Goal: Task Accomplishment & Management: Complete application form

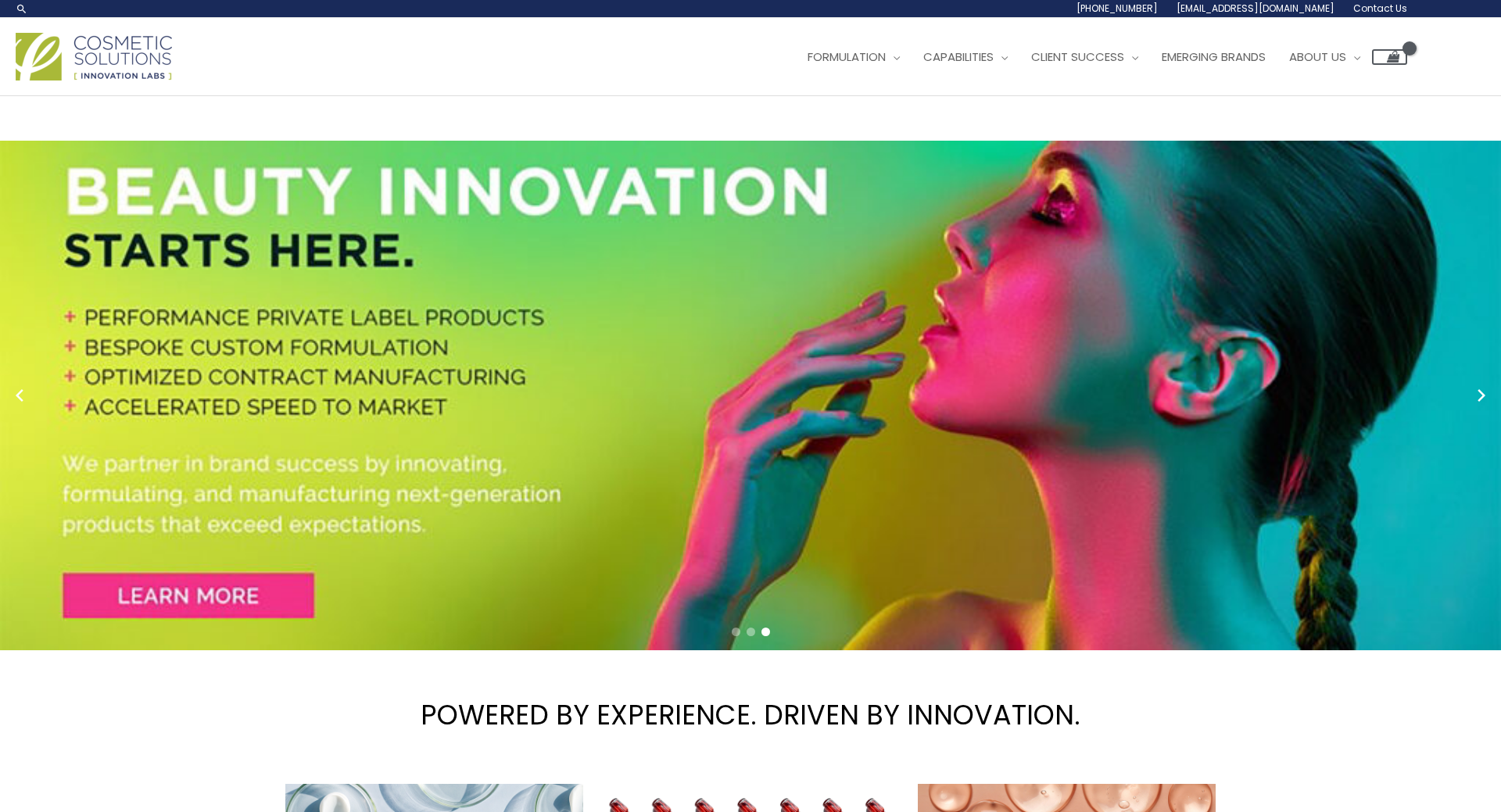
click at [0, 0] on link "Contact Us" at bounding box center [0, 0] width 0 height 0
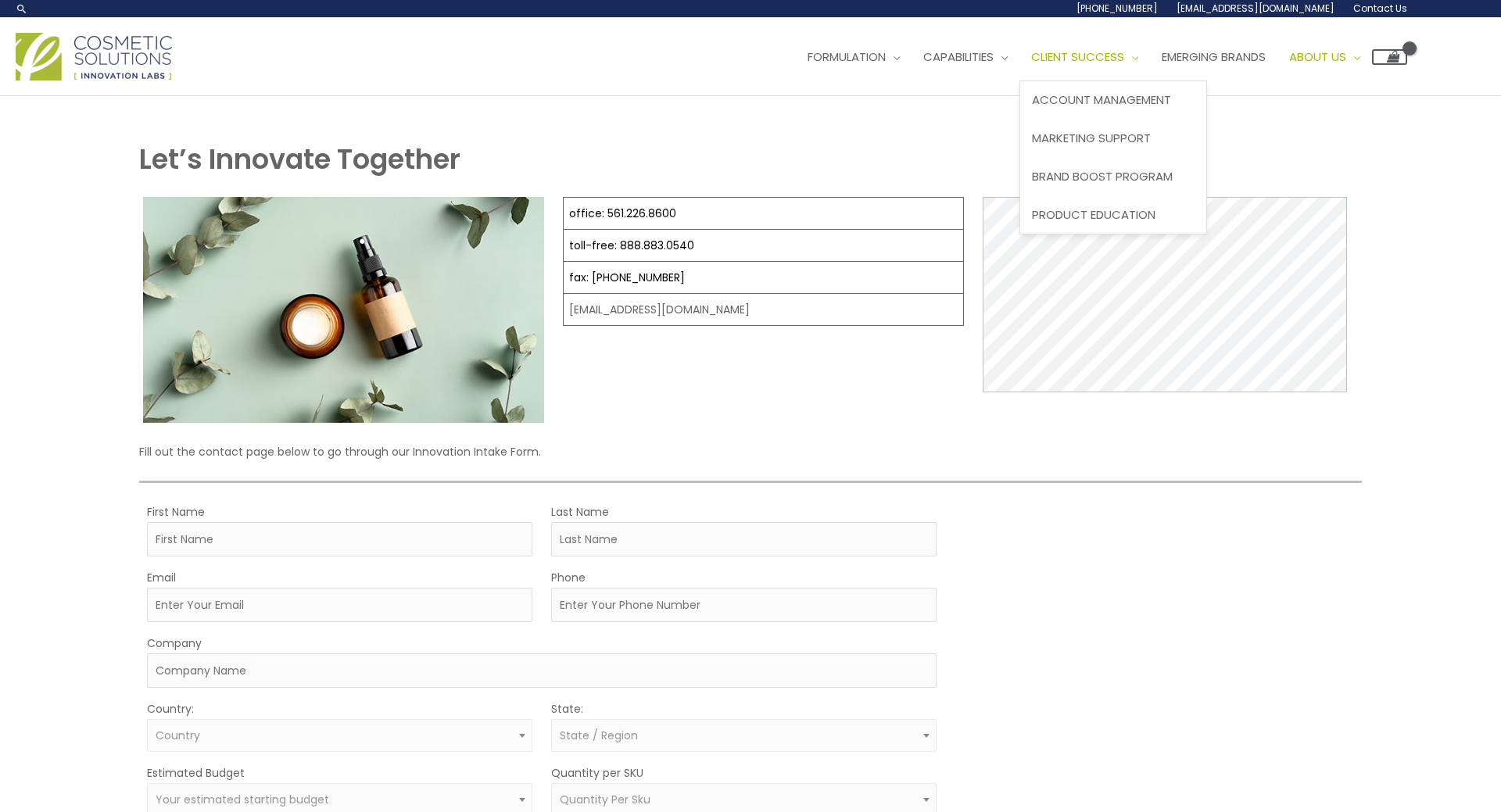
click at [1031, 65] on span "Client Success" at bounding box center [1078, 56] width 93 height 16
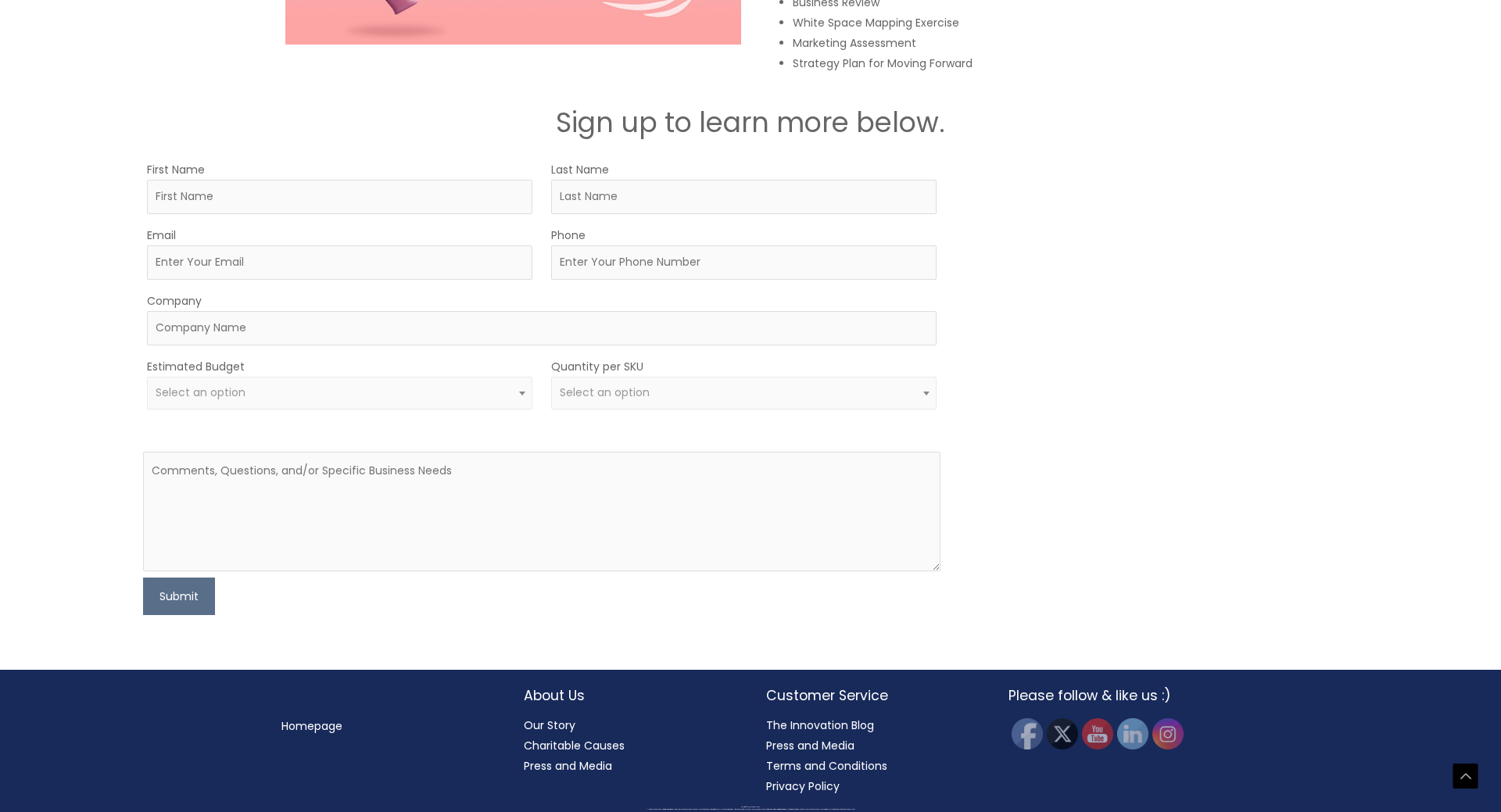
scroll to position [2777, 0]
click at [186, 180] on input "First Name" at bounding box center [340, 197] width 385 height 34
type input "DISHA"
click at [615, 180] on input "Last Name" at bounding box center [743, 197] width 385 height 34
type input "DESAI"
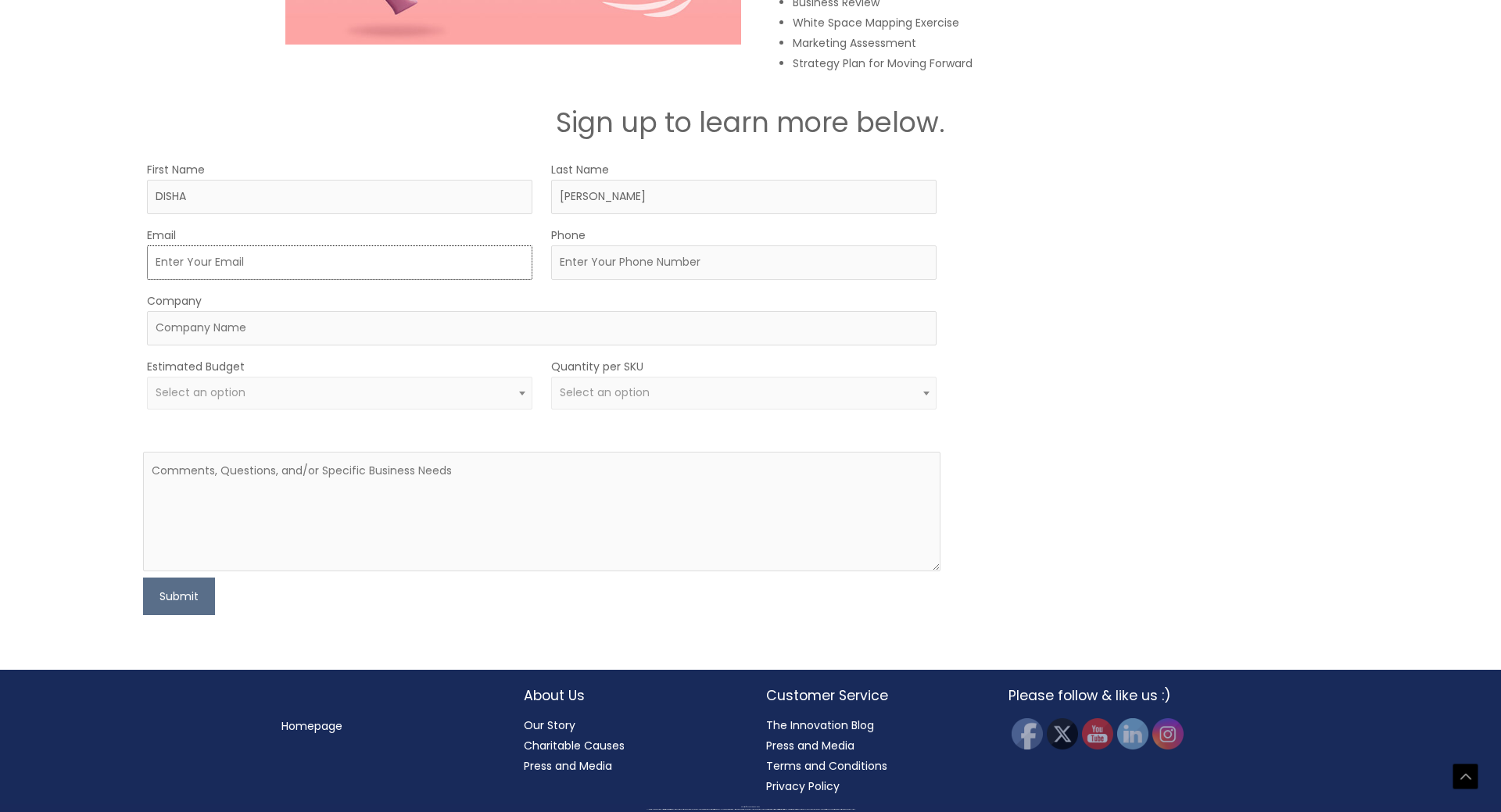
click at [340, 246] on input "Email" at bounding box center [340, 263] width 385 height 34
type input "IMDISHA929@GMAIL.COM"
click at [691, 246] on input "Phone" at bounding box center [743, 263] width 385 height 34
type input "8238483228"
click at [307, 398] on span "Select an option" at bounding box center [339, 392] width 367 height 15
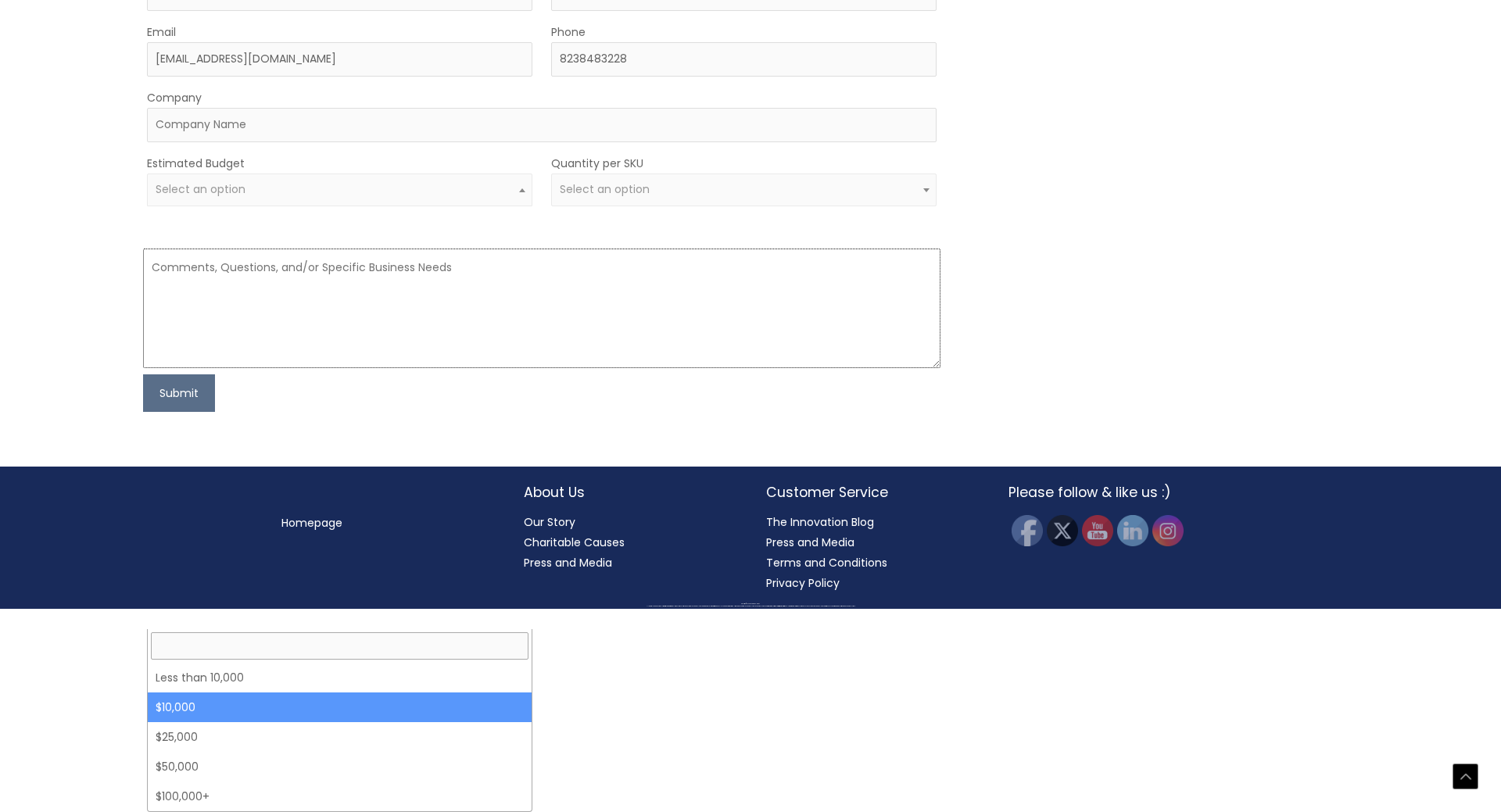
click at [686, 368] on textarea at bounding box center [542, 308] width 797 height 120
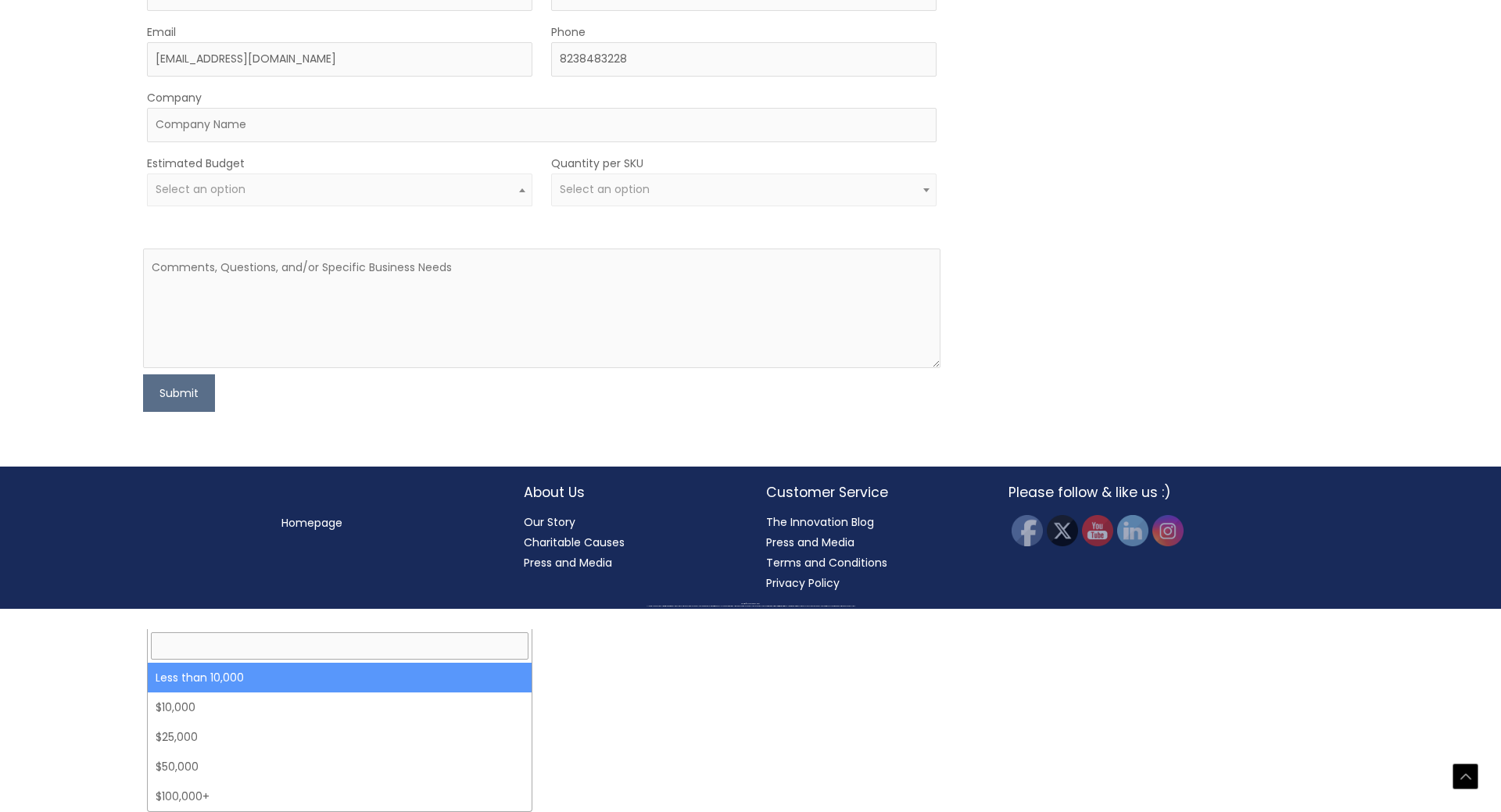
click at [176, 207] on span "Select an option" at bounding box center [340, 190] width 385 height 33
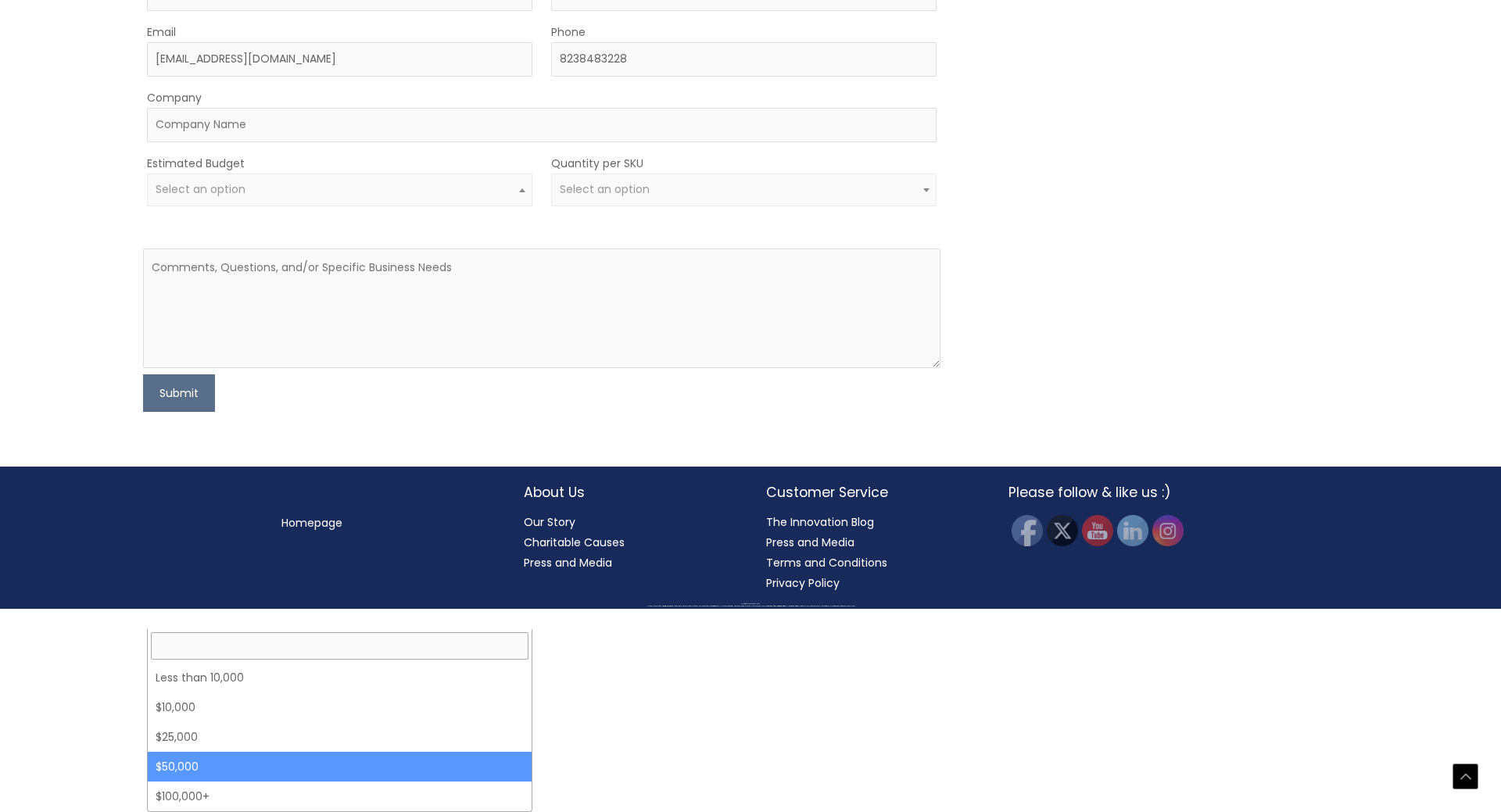
select select "50000"
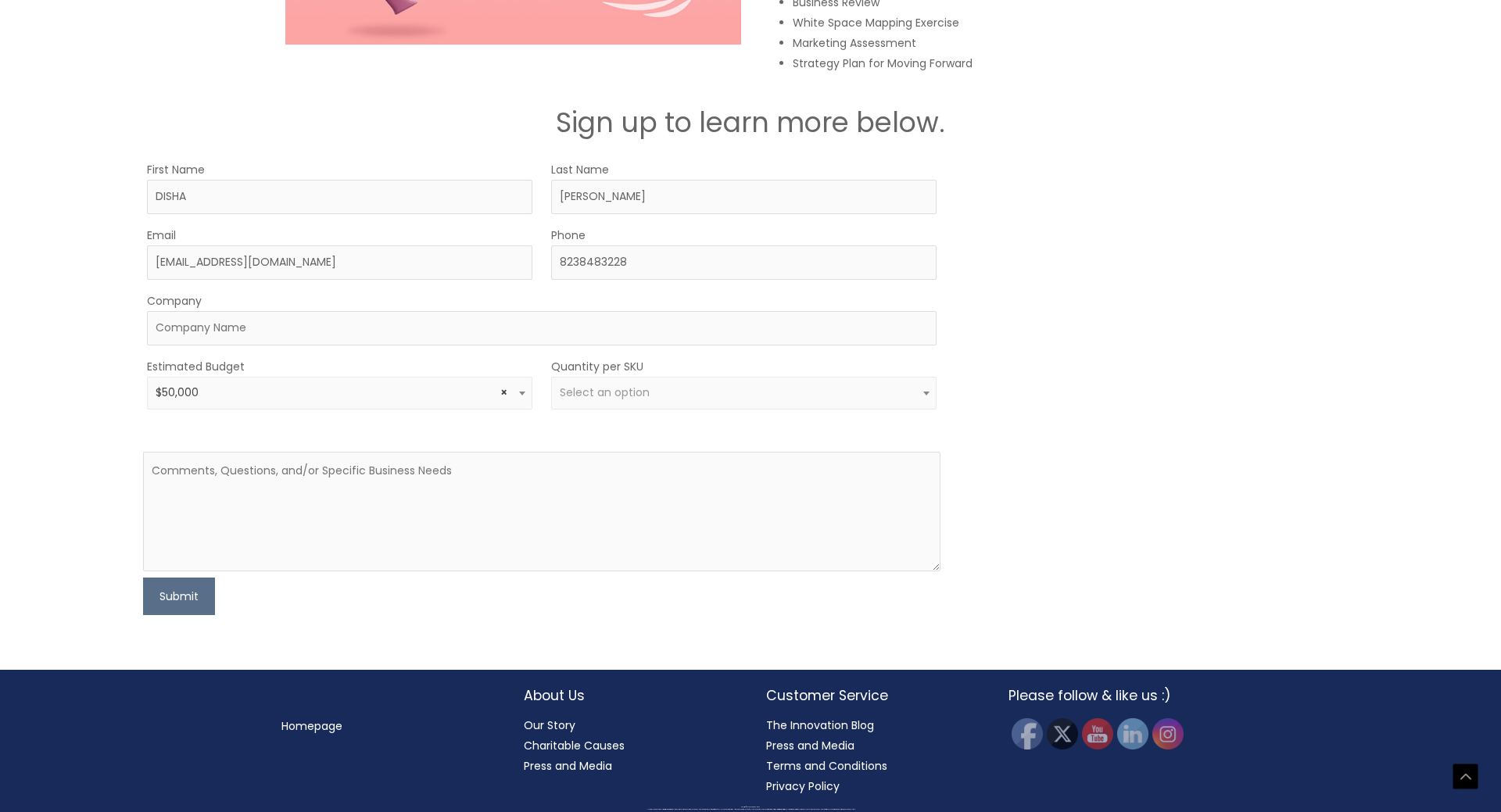
click at [689, 392] on span "Select an option" at bounding box center [743, 392] width 367 height 15
select select "8"
click at [374, 486] on textarea at bounding box center [542, 511] width 797 height 120
paste textarea "Hi I’m Dr Disha Desai founder of a premium Ayurvedic skincare brand. We’re look…"
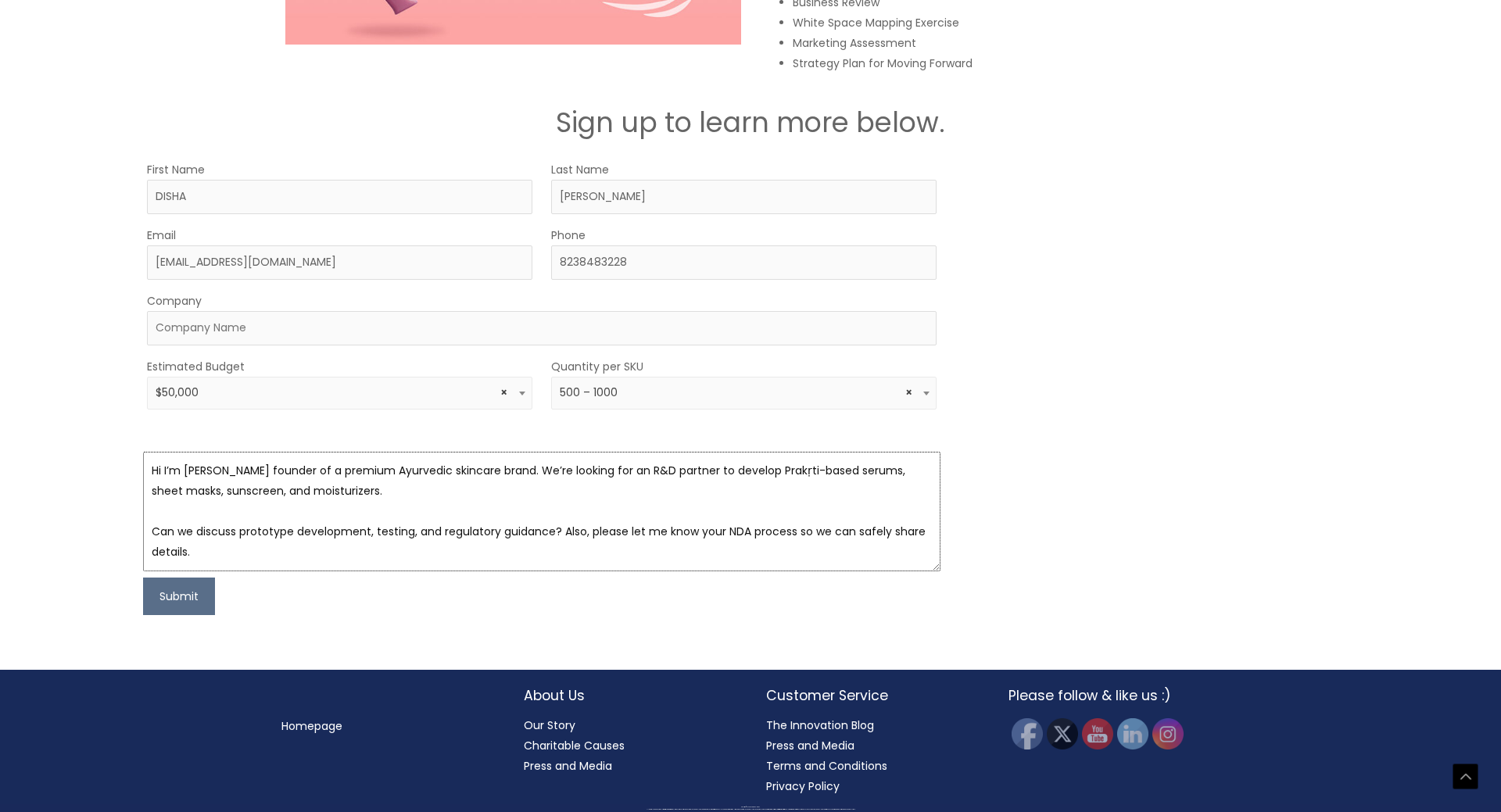
scroll to position [51, 0]
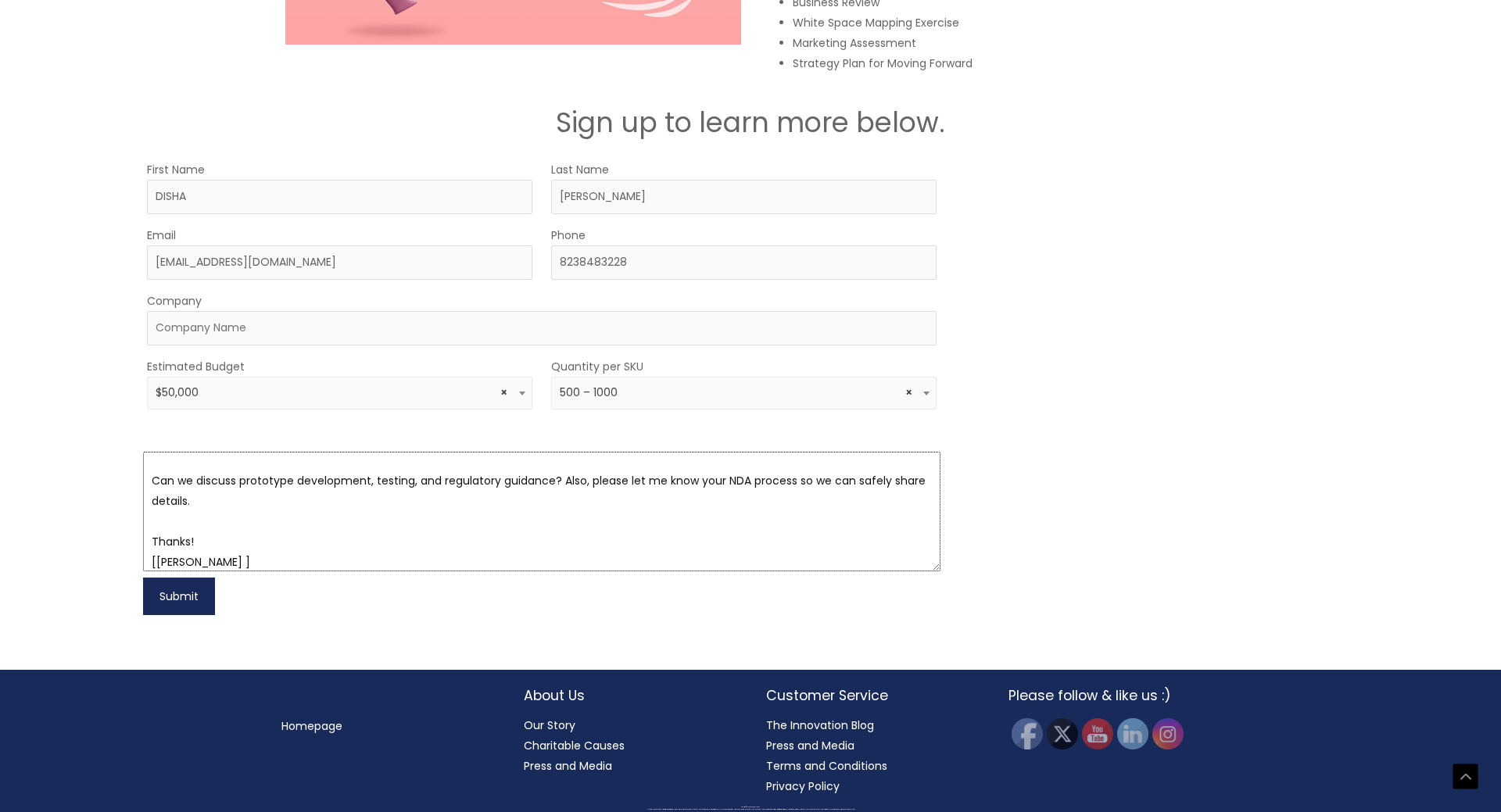
type textarea "Hi I’m Dr Disha Desai founder of a premium Ayurvedic skincare brand. We’re look…"
click at [160, 602] on button "Submit" at bounding box center [179, 596] width 72 height 38
click at [190, 602] on button "Submit" at bounding box center [179, 596] width 72 height 38
type input "PRAKRITI AYURVEDA"
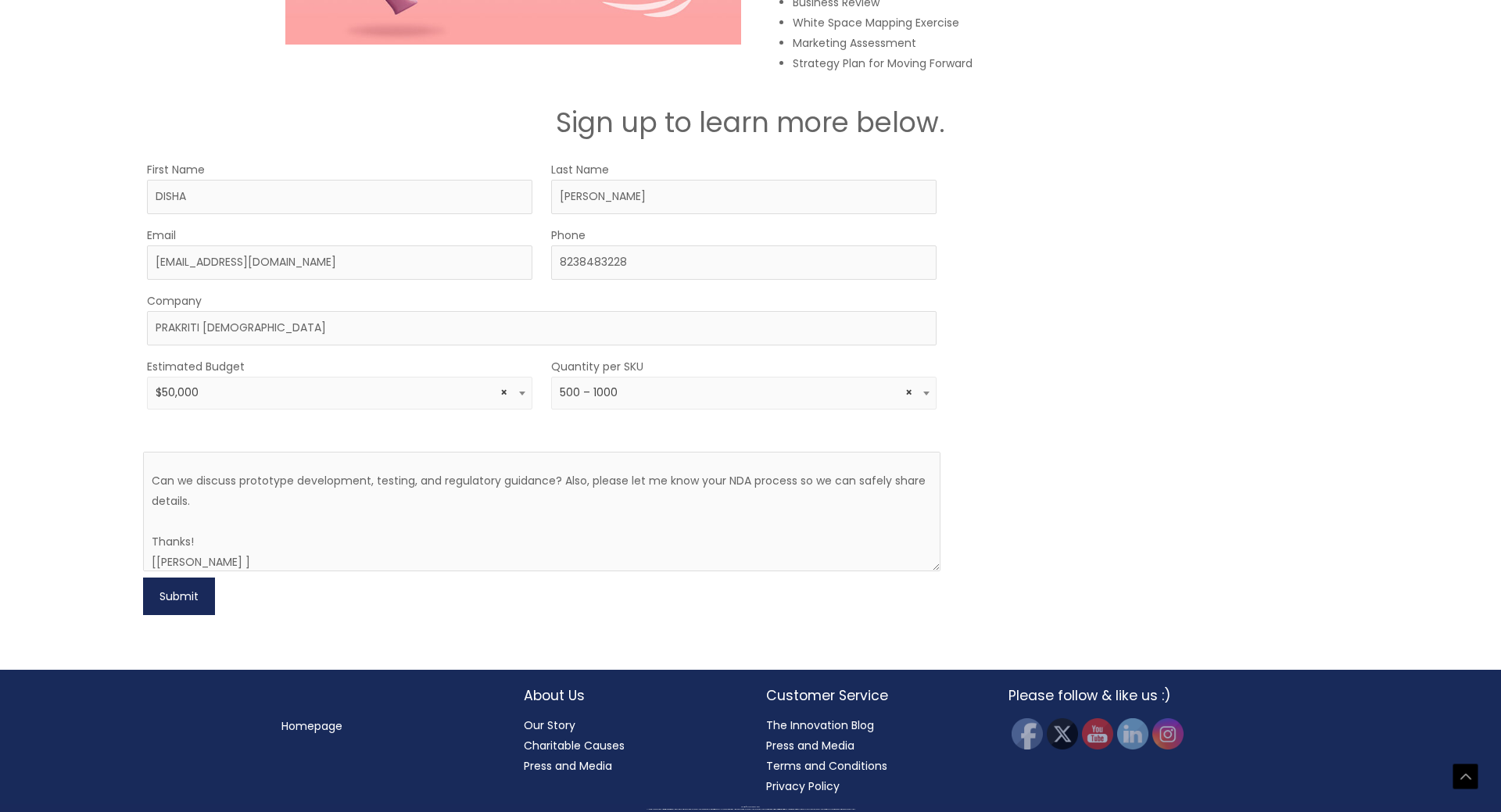
click at [202, 597] on button "Submit" at bounding box center [179, 596] width 72 height 38
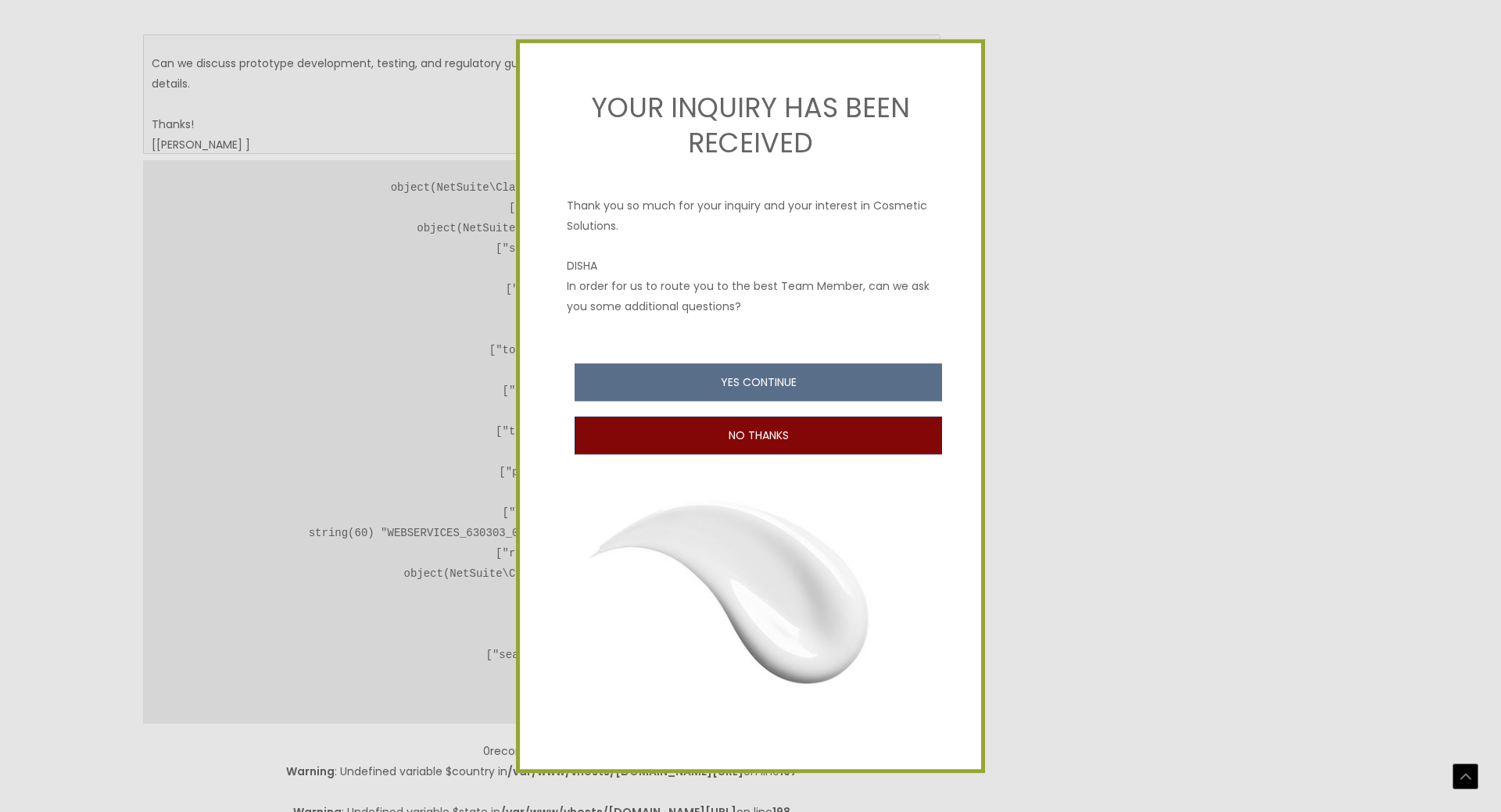
click at [744, 429] on button "NO THANKS" at bounding box center [758, 435] width 367 height 38
